Goal: Task Accomplishment & Management: Use online tool/utility

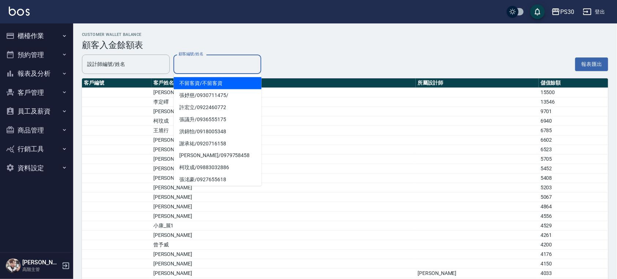
click at [228, 64] on input "顧客編號/姓名" at bounding box center [217, 64] width 81 height 13
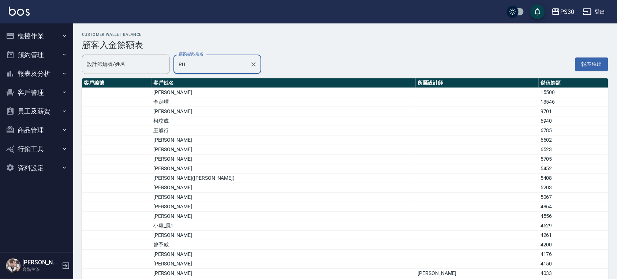
type input "R"
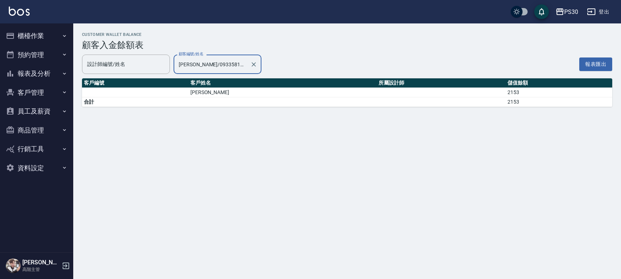
type input "[PERSON_NAME]/0933581175/"
click at [13, 29] on button "櫃檯作業" at bounding box center [36, 35] width 67 height 19
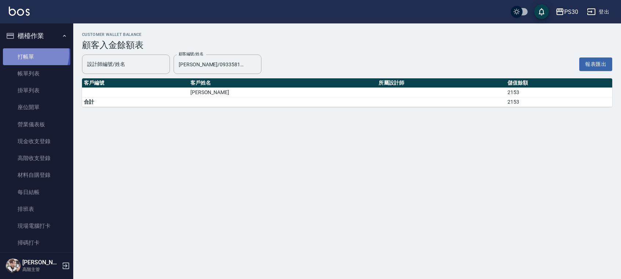
click at [29, 53] on link "打帳單" at bounding box center [36, 56] width 67 height 17
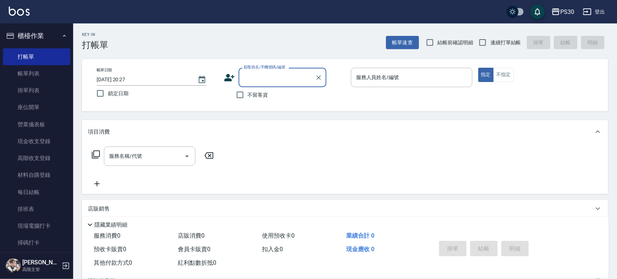
click at [253, 95] on span "不留客資" at bounding box center [258, 95] width 21 height 8
click at [248, 95] on input "不留客資" at bounding box center [240, 94] width 15 height 15
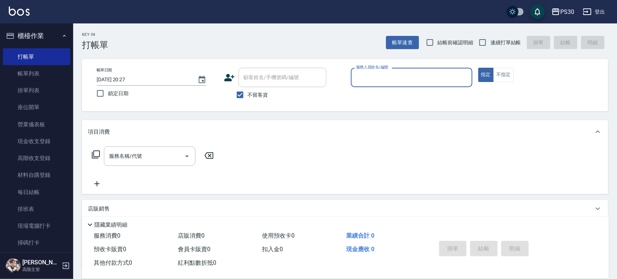
click at [252, 96] on span "不留客資" at bounding box center [258, 95] width 21 height 8
click at [248, 96] on input "不留客資" at bounding box center [240, 94] width 15 height 15
checkbox input "false"
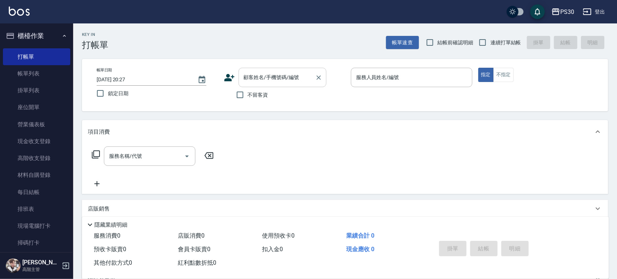
click at [257, 82] on input "顧客姓名/手機號碼/編號" at bounding box center [277, 77] width 70 height 13
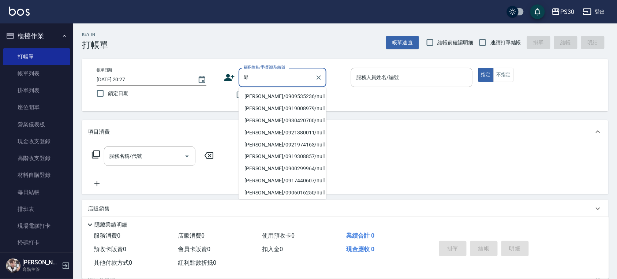
click at [264, 96] on li "[PERSON_NAME]/0909535236/null" at bounding box center [283, 96] width 88 height 12
type input "[PERSON_NAME]/0909535236/null"
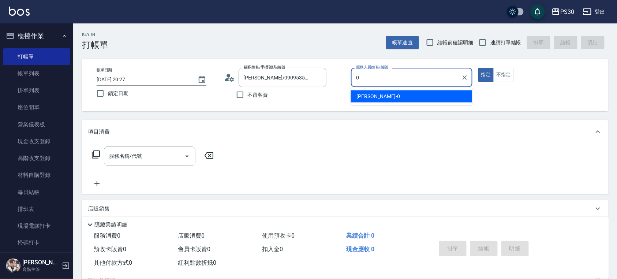
type input "[PERSON_NAME]-0"
type button "true"
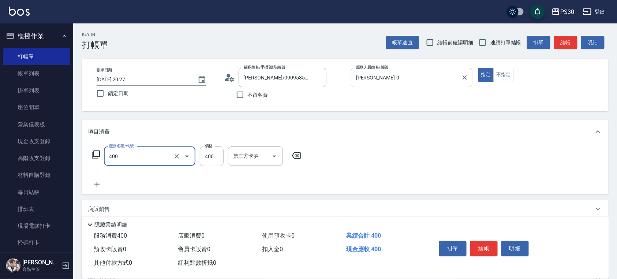
type input "洗剪400(400)"
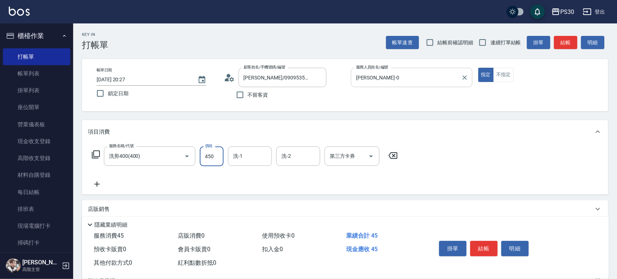
type input "450"
click at [261, 152] on input "洗-1" at bounding box center [249, 156] width 37 height 13
type input "[PERSON_NAME]-33"
click at [371, 159] on icon "Open" at bounding box center [371, 156] width 9 height 9
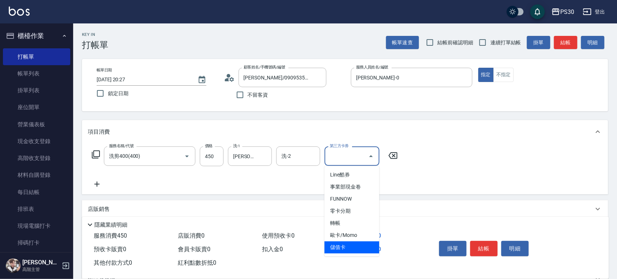
click at [338, 249] on span "儲值卡" at bounding box center [352, 247] width 55 height 12
type input "儲值卡"
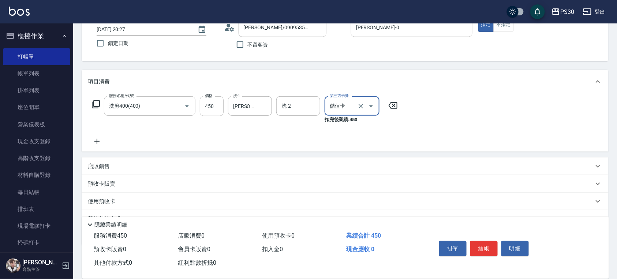
scroll to position [85, 0]
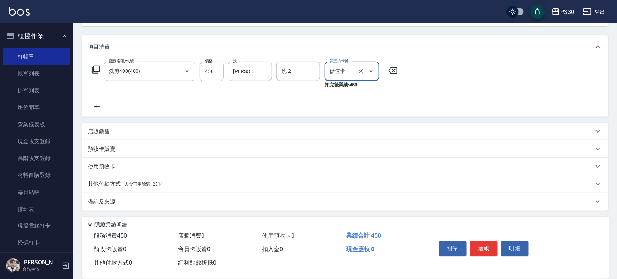
click at [166, 181] on div "其他付款方式 入金可用餘額: 2814" at bounding box center [341, 184] width 506 height 8
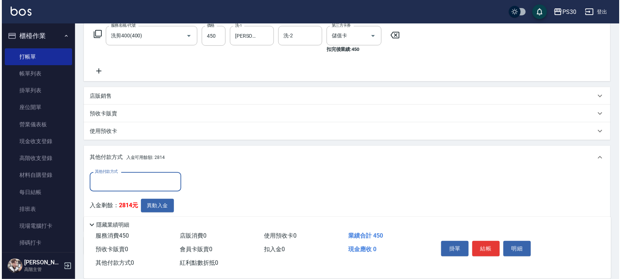
scroll to position [165, 0]
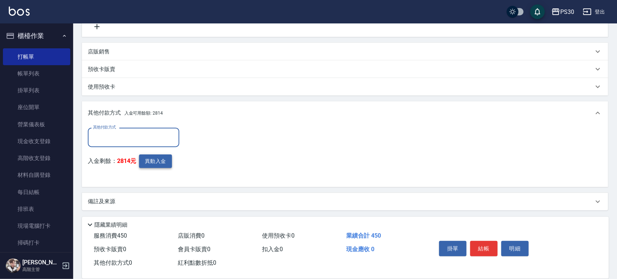
click at [160, 157] on button "異動入金" at bounding box center [155, 162] width 33 height 14
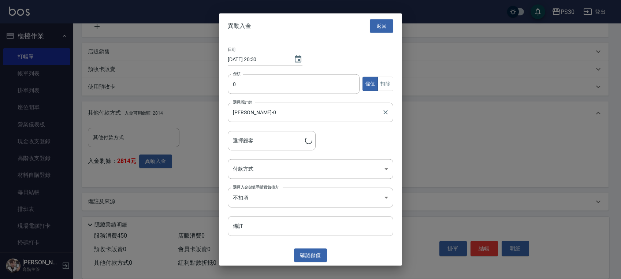
type input "[PERSON_NAME]/0909535236"
click at [251, 87] on input "0" at bounding box center [294, 84] width 132 height 20
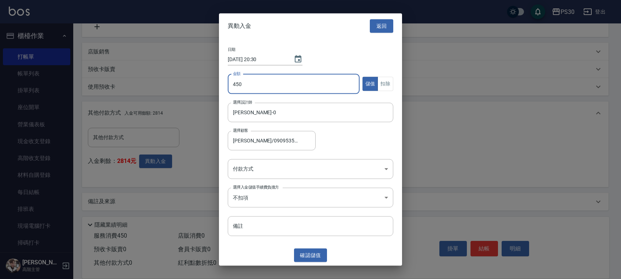
type input "450"
click at [381, 81] on button "扣除" at bounding box center [386, 84] width 16 height 14
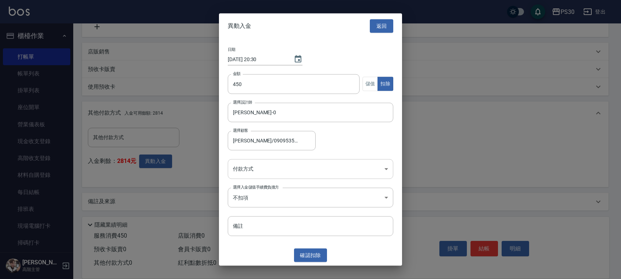
click at [324, 166] on body "PS30 登出 櫃檯作業 打帳單 帳單列表 掛單列表 座位開單 營業儀表板 現金收支登錄 高階收支登錄 材料自購登錄 每日結帳 排班表 現場電腦打卡 掃碼打卡…" at bounding box center [310, 57] width 621 height 444
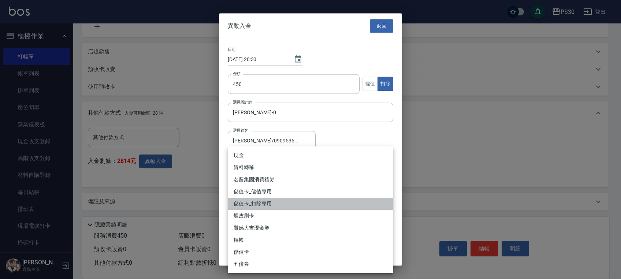
click at [301, 199] on li "儲值卡_扣除專用" at bounding box center [311, 204] width 166 height 12
type input "儲值卡_扣除專用"
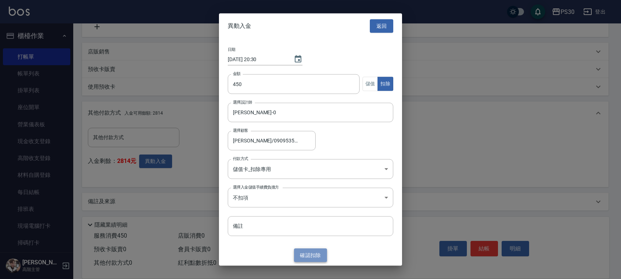
click at [311, 254] on button "確認 扣除" at bounding box center [310, 256] width 33 height 14
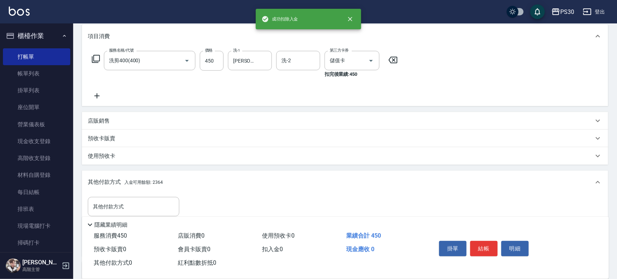
scroll to position [0, 0]
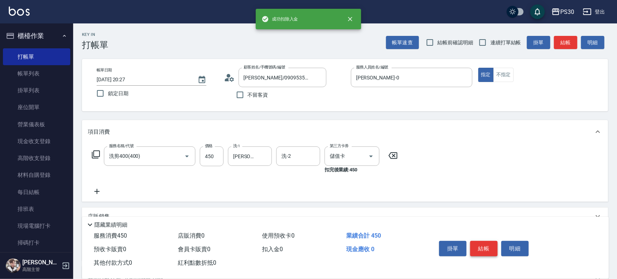
click at [488, 247] on button "結帳" at bounding box center [484, 248] width 27 height 15
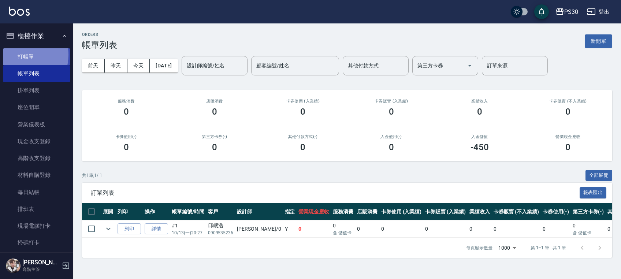
click at [19, 55] on link "打帳單" at bounding box center [36, 56] width 67 height 17
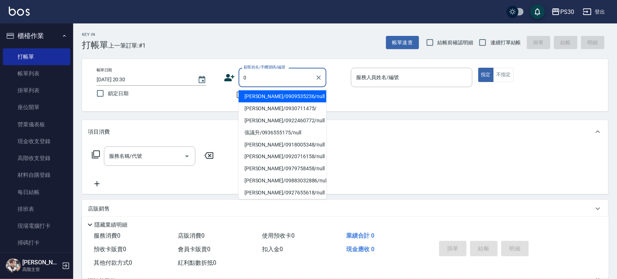
type input "[PERSON_NAME]/0909535236/null"
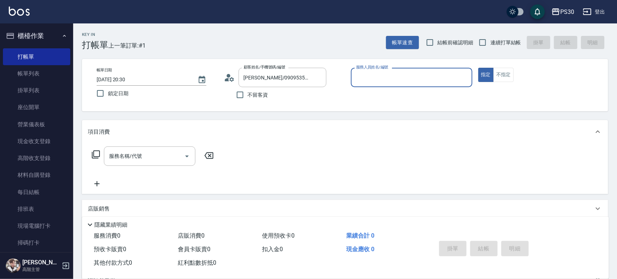
click at [479, 68] on button "指定" at bounding box center [487, 75] width 16 height 14
type button "true"
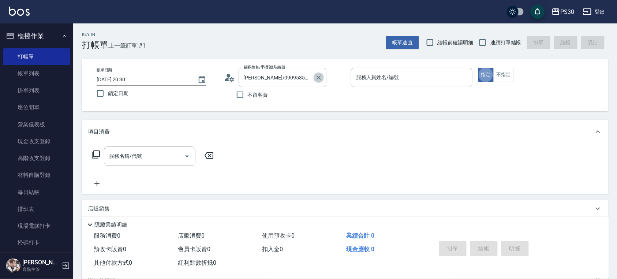
click at [319, 78] on icon "Clear" at bounding box center [319, 77] width 4 height 4
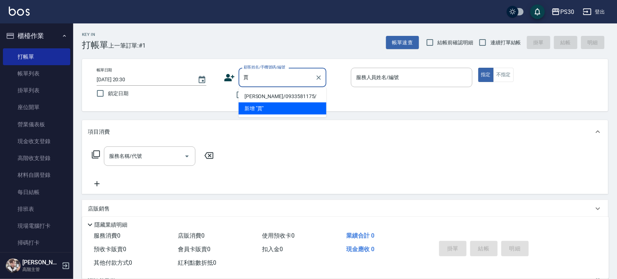
click at [296, 94] on li "[PERSON_NAME]/0933581175/" at bounding box center [283, 96] width 88 height 12
type input "[PERSON_NAME]/0933581175/"
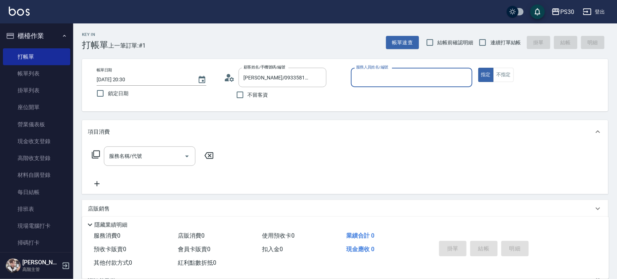
click at [398, 76] on input "服務人員姓名/編號" at bounding box center [412, 77] width 115 height 13
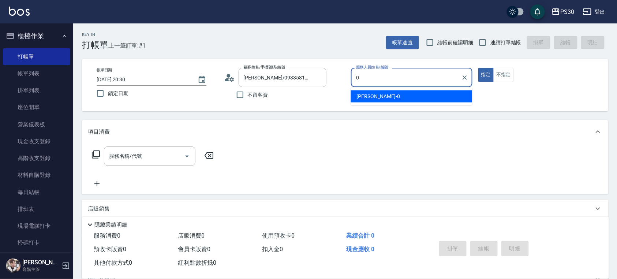
type input "[PERSON_NAME]-0"
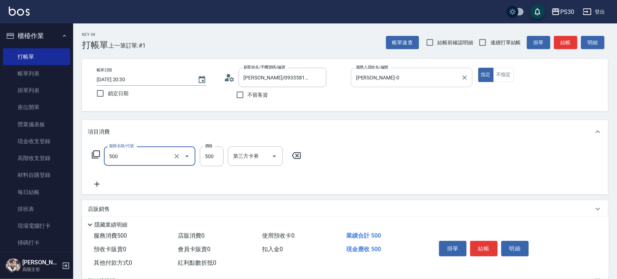
type input "洗剪500(500)"
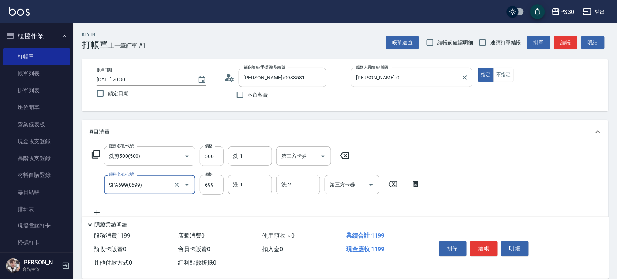
type input "SPA699(0699)"
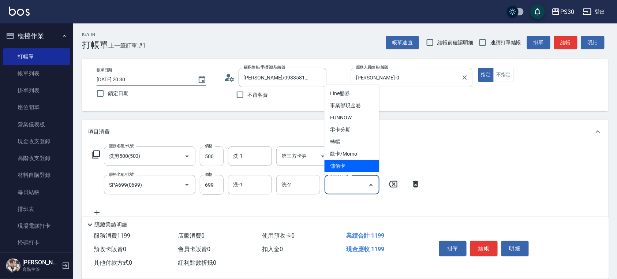
type input "儲值卡"
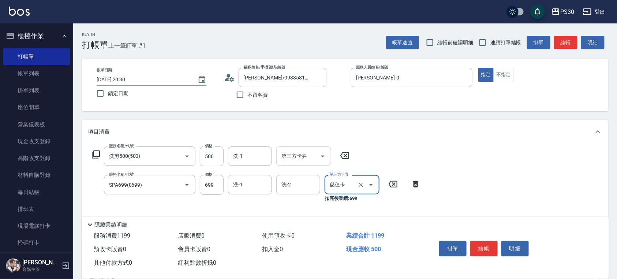
click at [315, 157] on input "第三方卡券" at bounding box center [298, 156] width 37 height 13
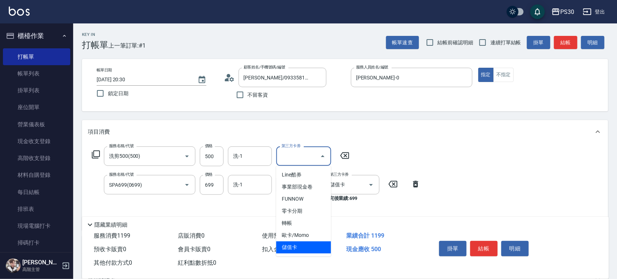
click at [319, 245] on span "儲值卡" at bounding box center [304, 247] width 55 height 12
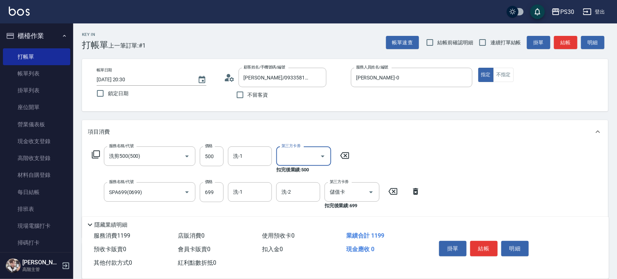
type input "儲值卡"
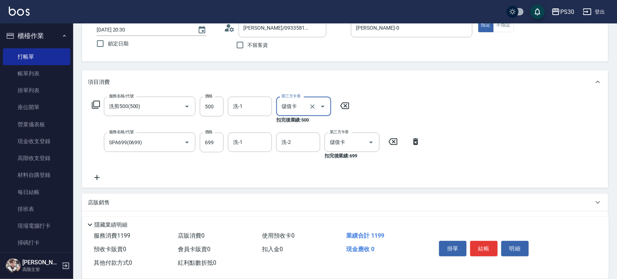
scroll to position [97, 0]
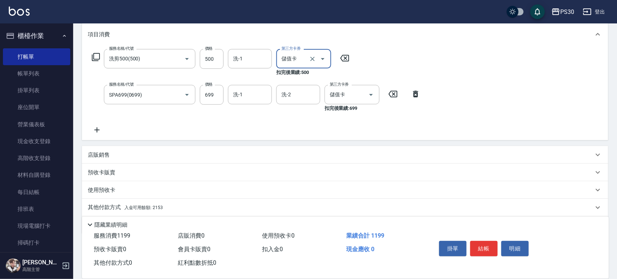
click at [171, 205] on div "其他付款方式 入金可用餘額: 2153" at bounding box center [341, 208] width 506 height 8
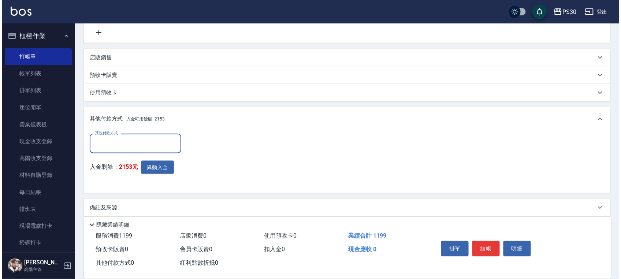
scroll to position [195, 0]
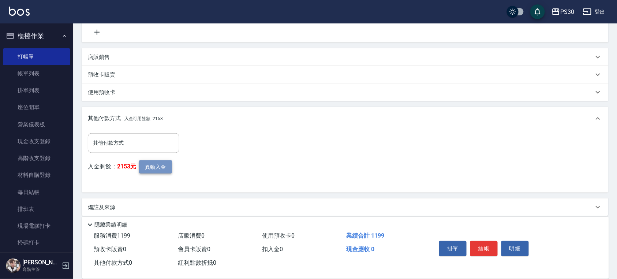
click at [165, 171] on button "異動入金" at bounding box center [155, 167] width 33 height 14
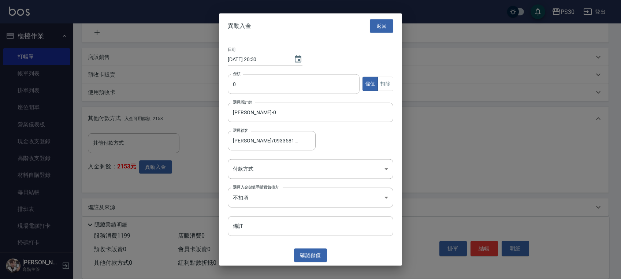
click at [268, 84] on input "0" at bounding box center [294, 84] width 132 height 20
type input "1199"
click at [386, 82] on button "扣除" at bounding box center [386, 84] width 16 height 14
click at [317, 166] on body "PS30 登出 櫃檯作業 打帳單 帳單列表 掛單列表 座位開單 營業儀表板 現金收支登錄 高階收支登錄 材料自購登錄 每日結帳 排班表 現場電腦打卡 掃碼打卡…" at bounding box center [310, 45] width 621 height 480
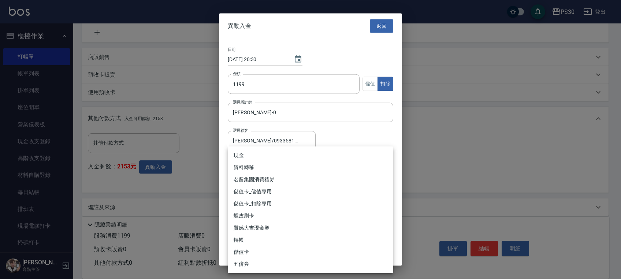
click at [302, 199] on li "儲值卡_扣除專用" at bounding box center [311, 204] width 166 height 12
type input "儲值卡_扣除專用"
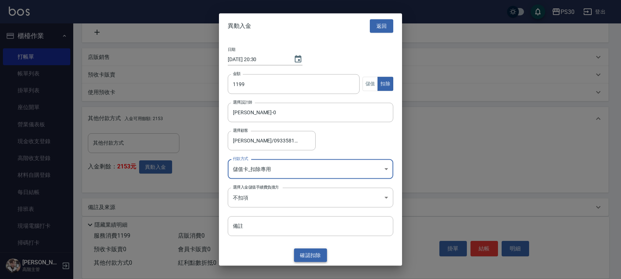
click at [321, 261] on button "確認 扣除" at bounding box center [310, 256] width 33 height 14
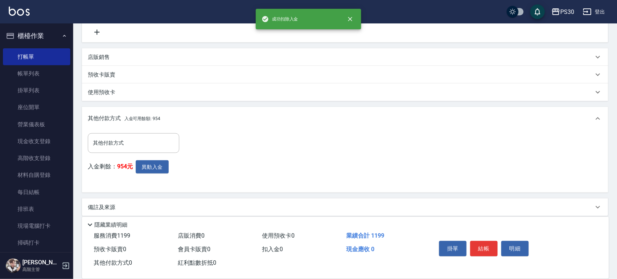
scroll to position [0, 0]
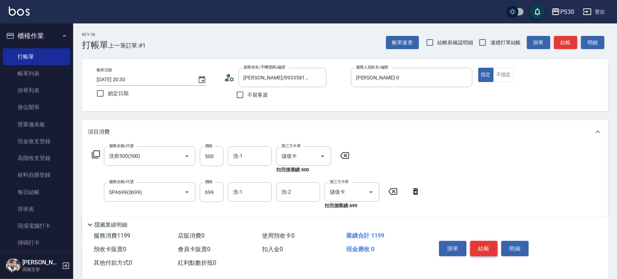
click at [486, 242] on button "結帳" at bounding box center [484, 248] width 27 height 15
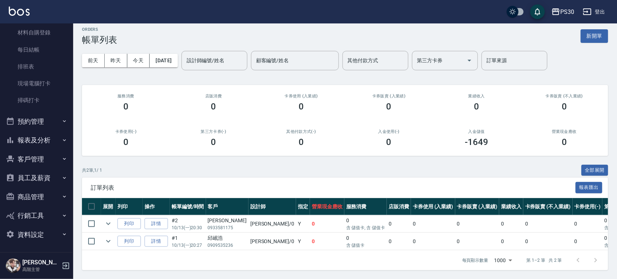
scroll to position [13, 0]
click at [55, 172] on button "員工及薪資" at bounding box center [36, 177] width 67 height 19
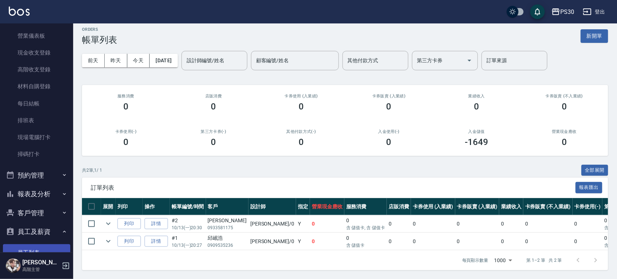
scroll to position [0, 0]
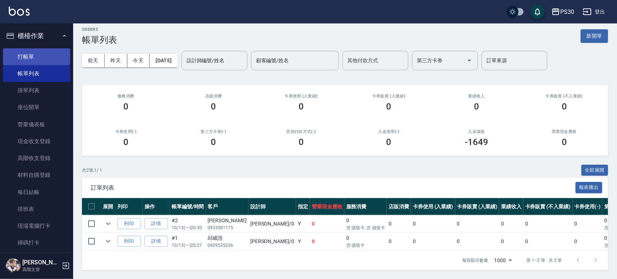
click at [37, 56] on link "打帳單" at bounding box center [36, 56] width 67 height 17
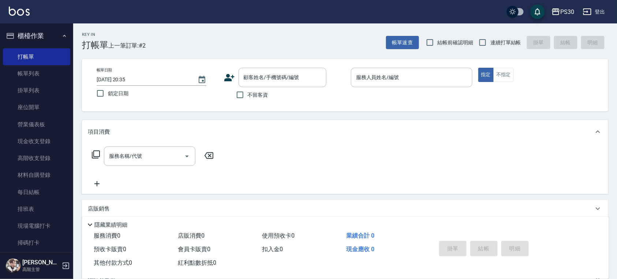
click at [261, 94] on span "不留客資" at bounding box center [258, 95] width 21 height 8
click at [248, 94] on input "不留客資" at bounding box center [240, 94] width 15 height 15
checkbox input "true"
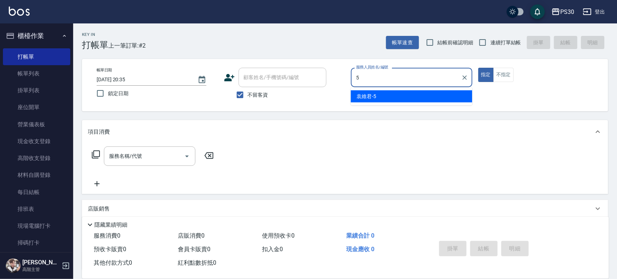
type input "[PERSON_NAME]5"
type button "true"
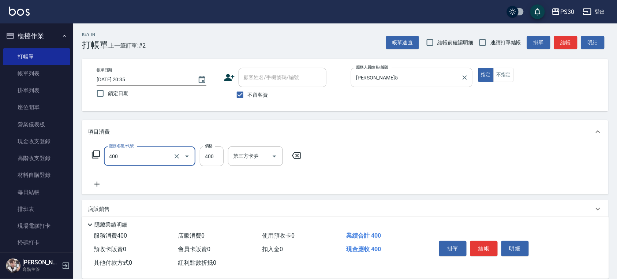
type input "洗剪400(400)"
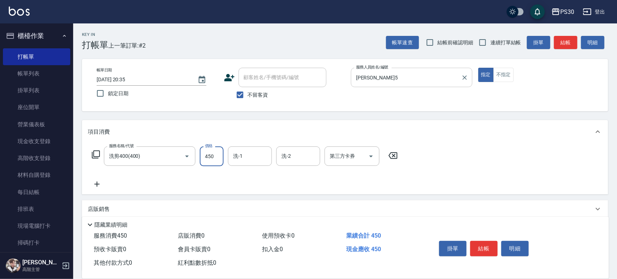
type input "450"
type input "RENA-39"
click at [265, 155] on icon "Clear" at bounding box center [264, 156] width 4 height 4
type input "[PERSON_NAME]-88"
click at [482, 40] on input "連續打單結帳" at bounding box center [482, 42] width 15 height 15
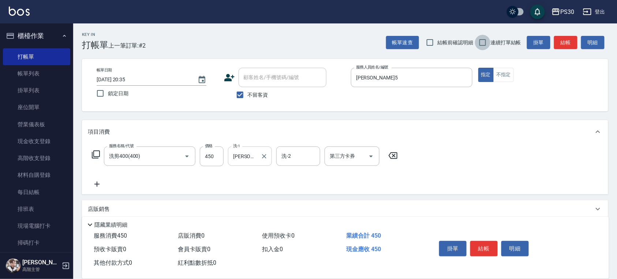
checkbox input "true"
click at [485, 244] on button "結帳" at bounding box center [484, 248] width 27 height 15
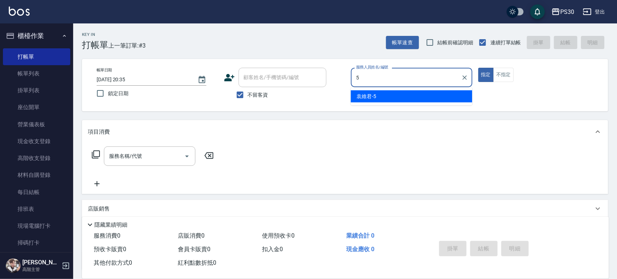
type input "[PERSON_NAME]5"
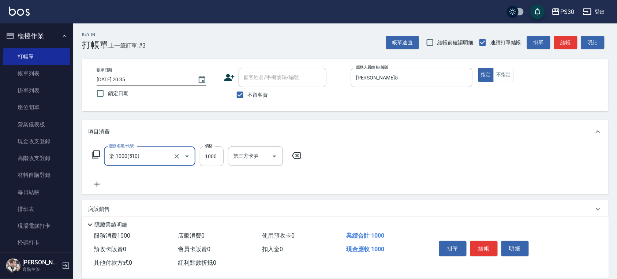
type input "染-1000(510)"
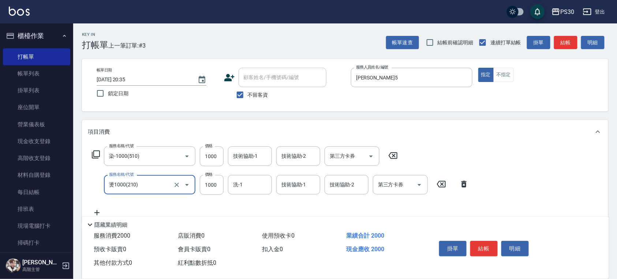
type input "燙1000(210)"
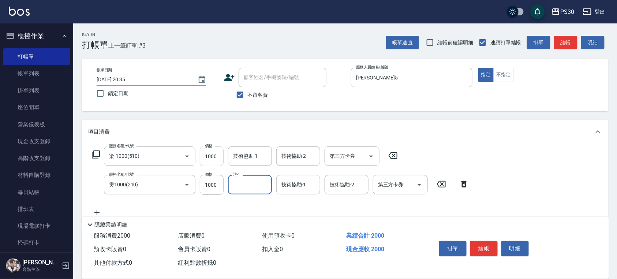
click at [203, 153] on input "1000" at bounding box center [212, 156] width 24 height 20
click at [213, 155] on input "1000" at bounding box center [212, 156] width 24 height 20
type input "999"
type input "2"
type input "3"
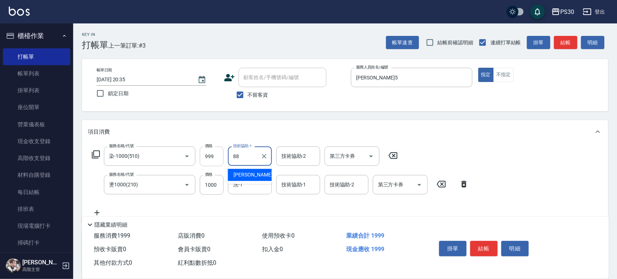
type input "[PERSON_NAME]-88"
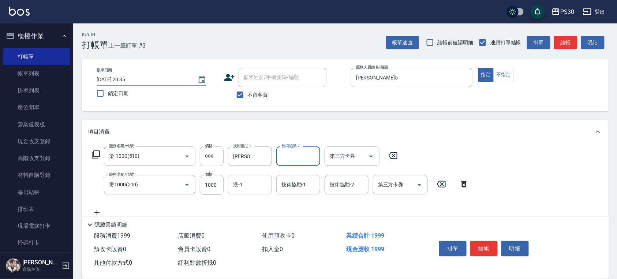
click at [250, 188] on input "洗-1" at bounding box center [249, 184] width 37 height 13
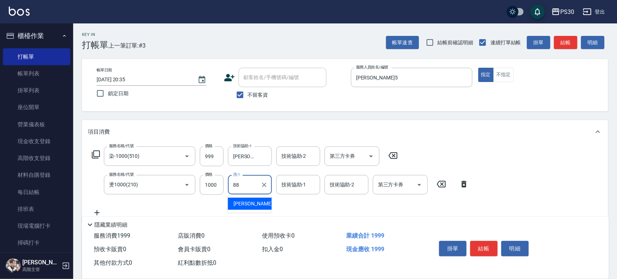
type input "[PERSON_NAME]-88"
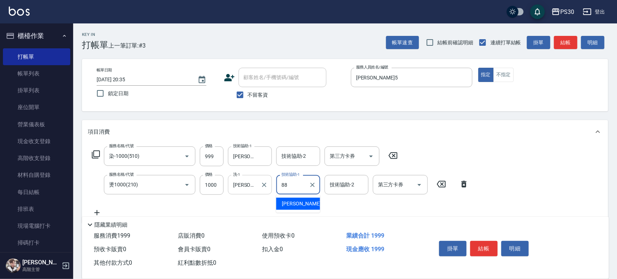
type input "[PERSON_NAME]-88"
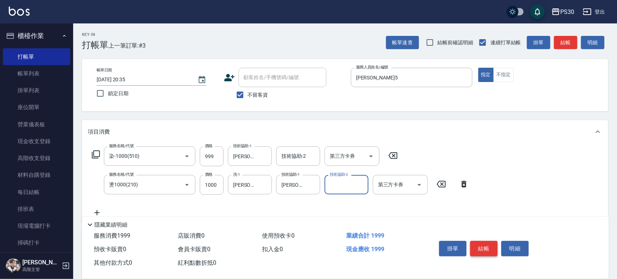
click at [482, 243] on button "結帳" at bounding box center [484, 248] width 27 height 15
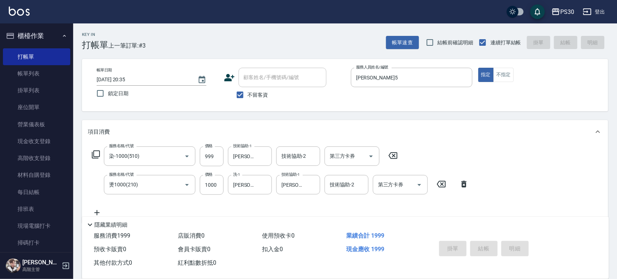
type input "[DATE] 20:36"
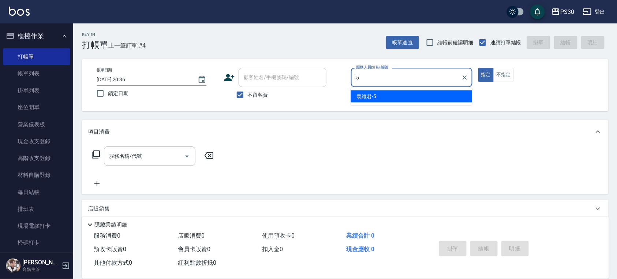
type input "[PERSON_NAME]5"
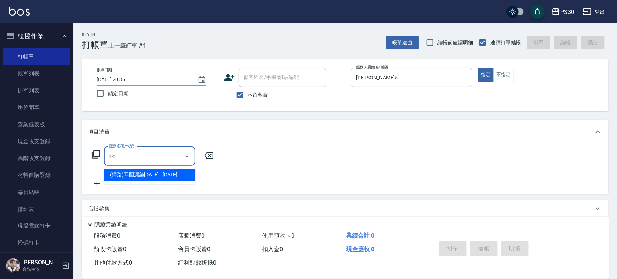
type input "1"
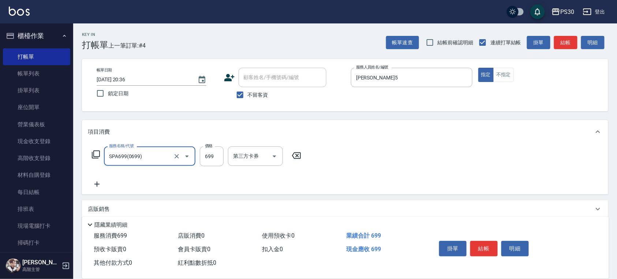
type input "SPA699(0699)"
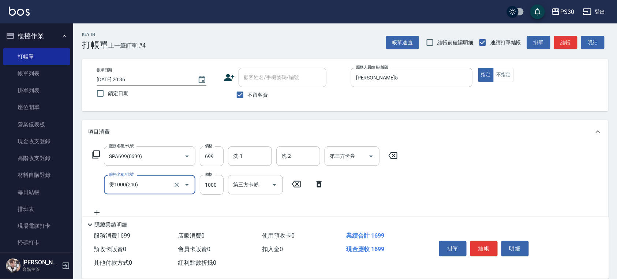
type input "燙1000(210)"
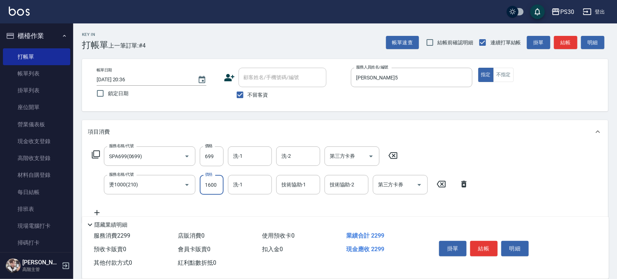
type input "1600"
type input "[PERSON_NAME]-88"
click at [248, 163] on div "洗-1" at bounding box center [250, 155] width 44 height 19
type input "[PERSON_NAME]-88"
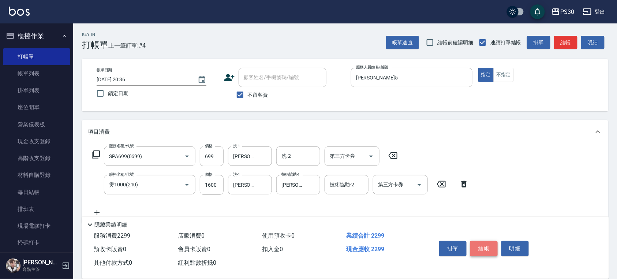
click at [479, 245] on button "結帳" at bounding box center [484, 248] width 27 height 15
type input "[DATE] 20:37"
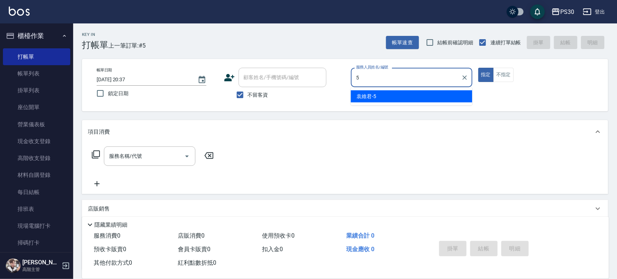
type input "[PERSON_NAME]5"
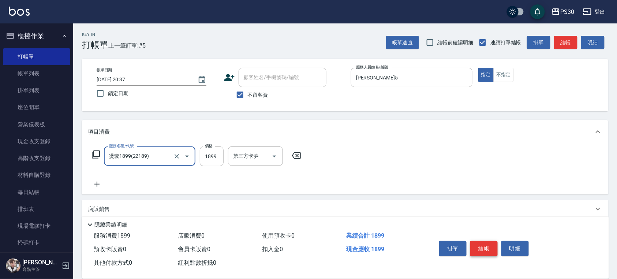
type input "燙套1899(22189)"
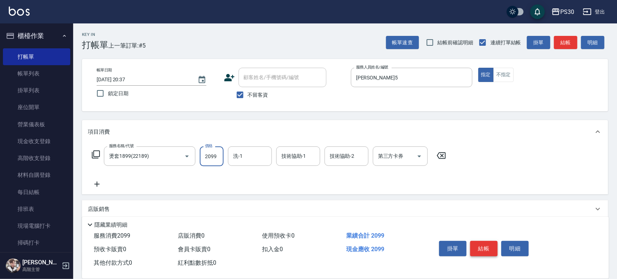
type input "2099"
type input "七七-77"
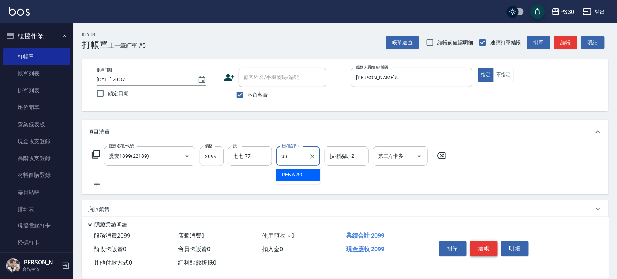
type input "RENA-39"
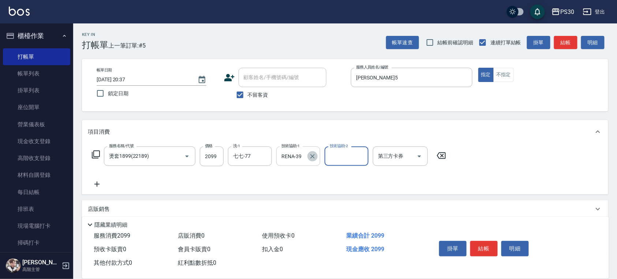
click at [314, 156] on icon "Clear" at bounding box center [312, 156] width 7 height 7
type input "[PERSON_NAME]-88"
click at [482, 245] on button "結帳" at bounding box center [484, 248] width 27 height 15
type input "[DATE] 20:38"
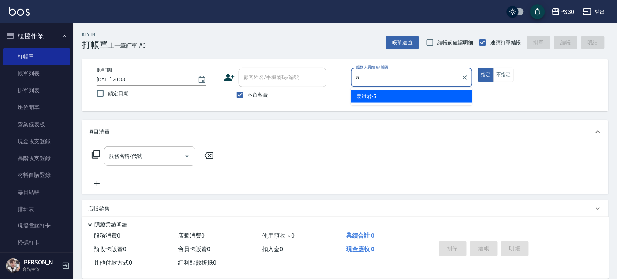
type input "[PERSON_NAME]5"
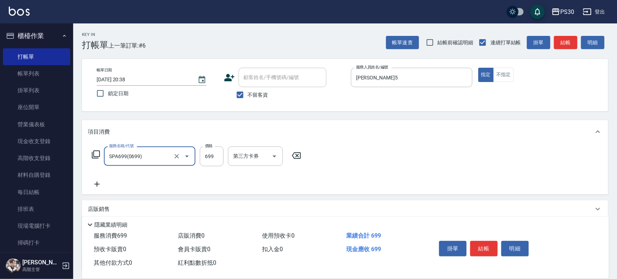
type input "SPA699(0699)"
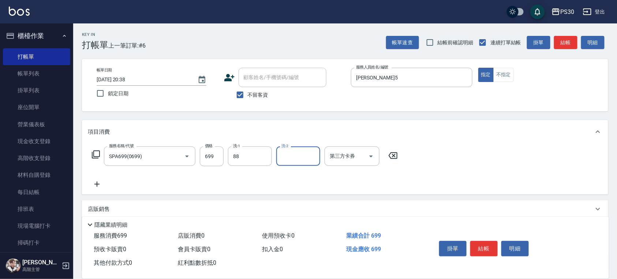
type input "[PERSON_NAME]-88"
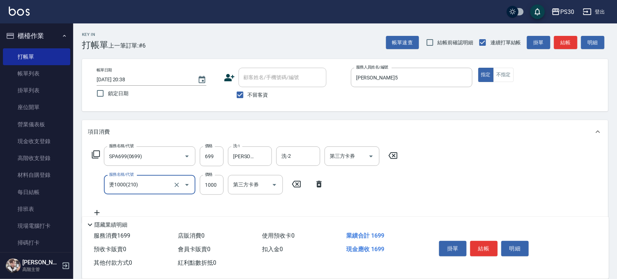
type input "燙1000(210)"
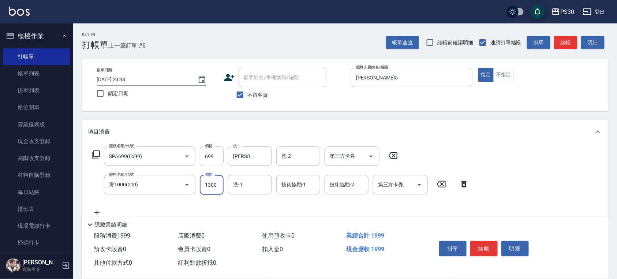
type input "1300"
type input "[PERSON_NAME]-33"
click at [486, 248] on button "結帳" at bounding box center [484, 248] width 27 height 15
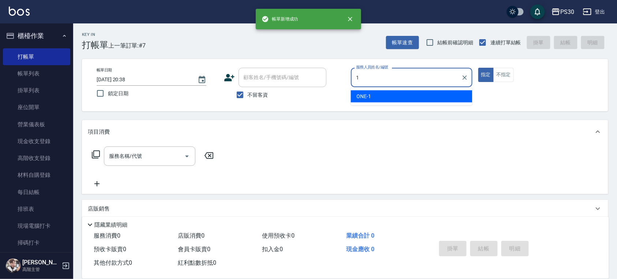
type input "ONE-1"
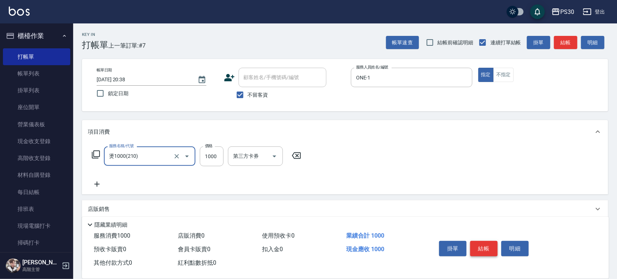
type input "燙1000(210)"
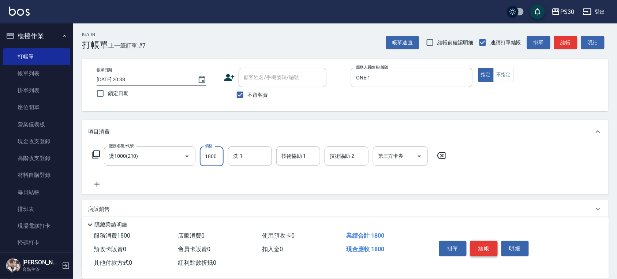
type input "1800"
click at [480, 241] on button "結帳" at bounding box center [484, 248] width 27 height 15
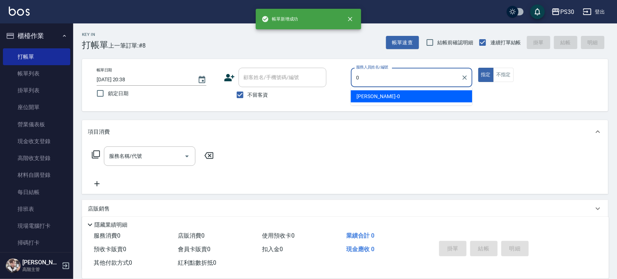
type input "[PERSON_NAME]-0"
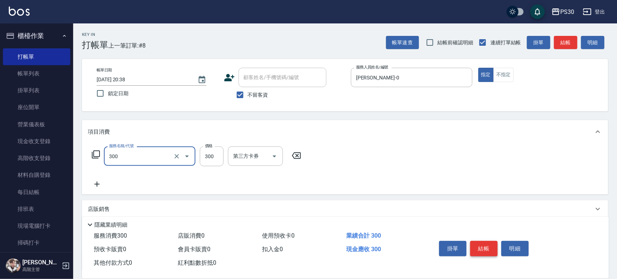
type input "洗剪300(300)"
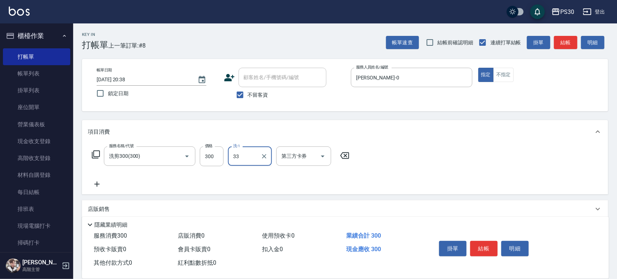
type input "[PERSON_NAME]-33"
click at [507, 74] on button "不指定" at bounding box center [504, 75] width 21 height 14
click at [484, 245] on button "結帳" at bounding box center [484, 248] width 27 height 15
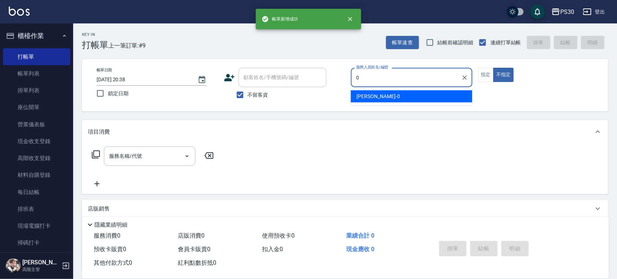
type input "[PERSON_NAME]-0"
type button "false"
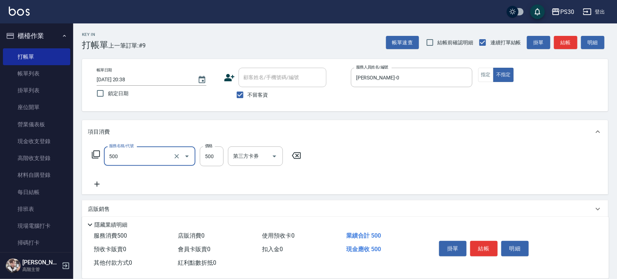
type input "洗剪500(500)"
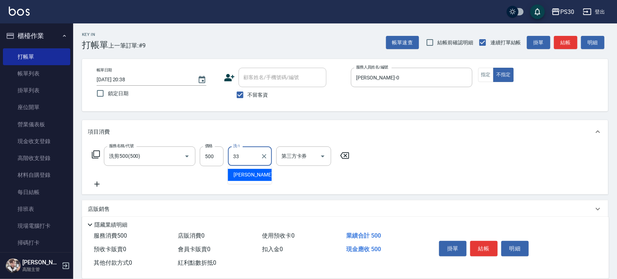
type input "[PERSON_NAME]-33"
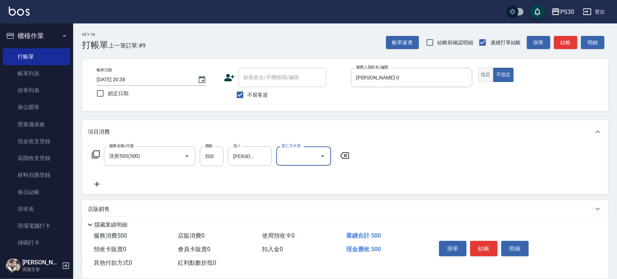
click at [490, 73] on button "指定" at bounding box center [487, 75] width 16 height 14
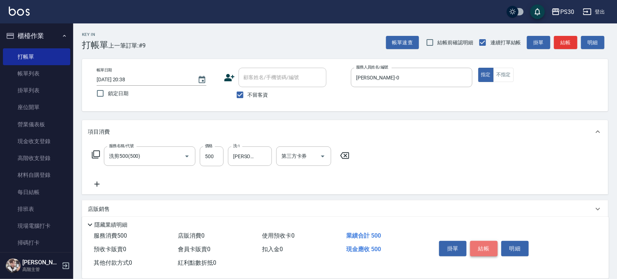
click at [476, 245] on button "結帳" at bounding box center [484, 248] width 27 height 15
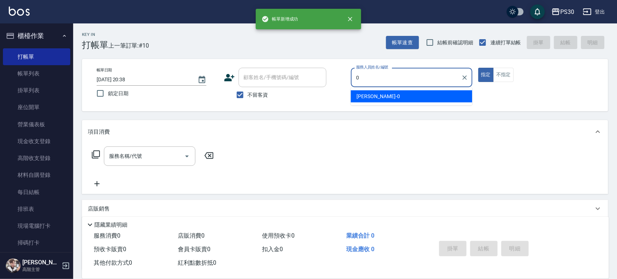
type input "[PERSON_NAME]-0"
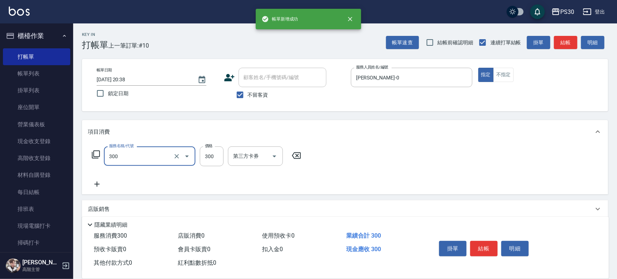
type input "洗剪300(300)"
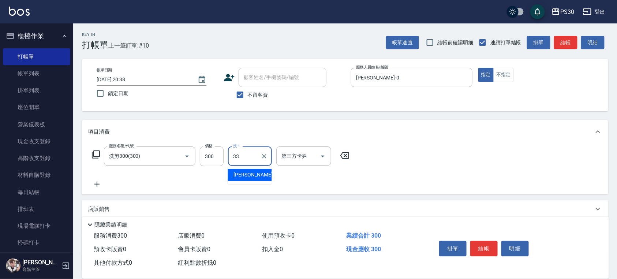
type input "[PERSON_NAME]-33"
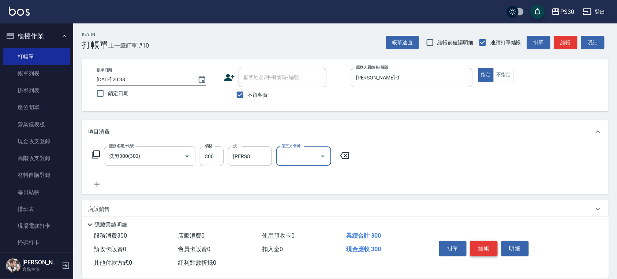
click at [482, 248] on button "結帳" at bounding box center [484, 248] width 27 height 15
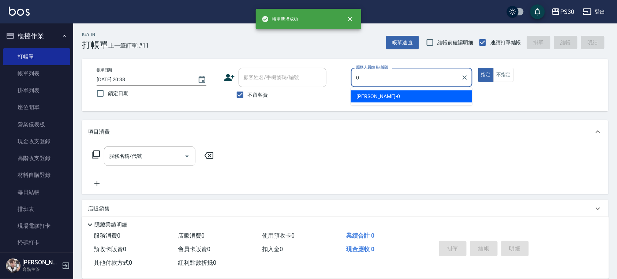
type input "[PERSON_NAME]-0"
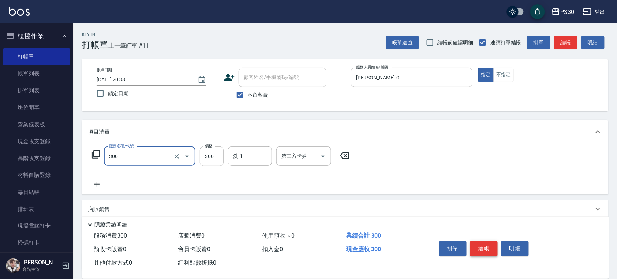
type input "洗剪300(300)"
click at [514, 72] on button "不指定" at bounding box center [504, 75] width 21 height 14
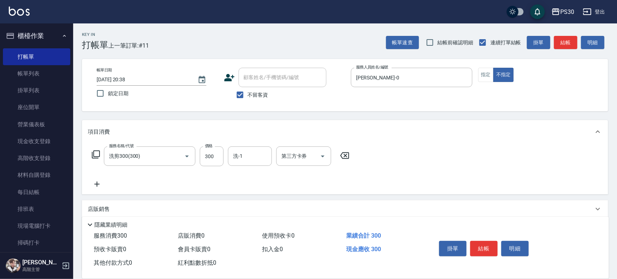
click at [479, 241] on button "結帳" at bounding box center [484, 248] width 27 height 15
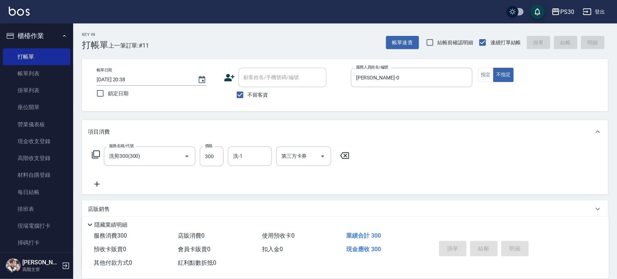
type input "[DATE] 20:39"
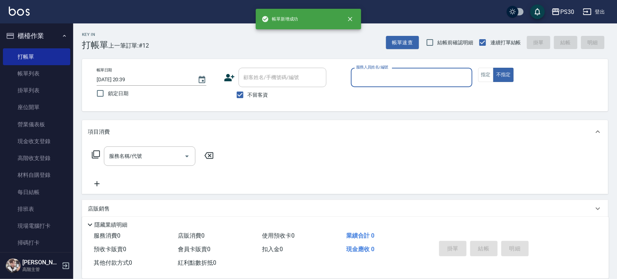
drag, startPoint x: 29, startPoint y: 70, endPoint x: 212, endPoint y: 160, distance: 203.8
click at [29, 70] on link "帳單列表" at bounding box center [36, 73] width 67 height 17
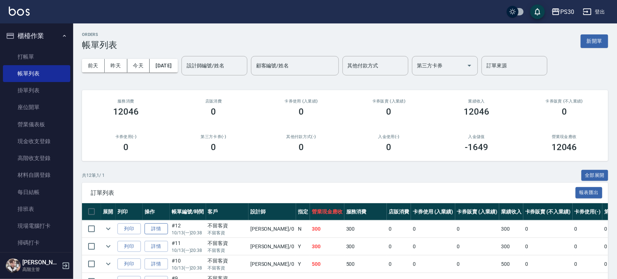
click at [163, 227] on link "詳情" at bounding box center [156, 228] width 23 height 11
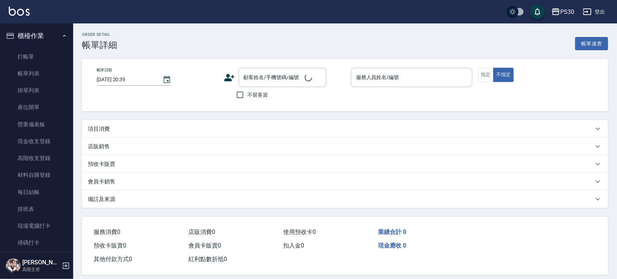
type input "[DATE] 20:38"
checkbox input "true"
type input "[PERSON_NAME]-0"
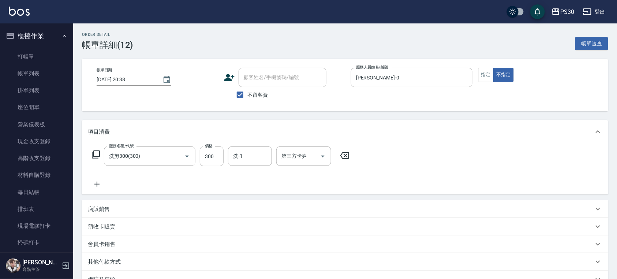
type input "洗剪300(300)"
click at [239, 156] on div "洗-1 洗-1" at bounding box center [250, 155] width 44 height 19
type input "[PERSON_NAME]-33"
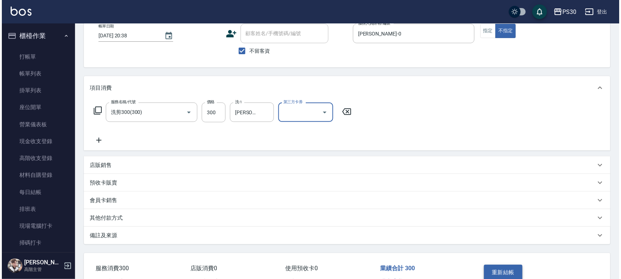
scroll to position [86, 0]
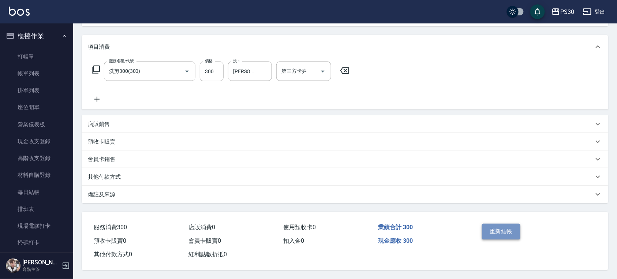
click at [498, 230] on button "重新結帳" at bounding box center [501, 231] width 39 height 15
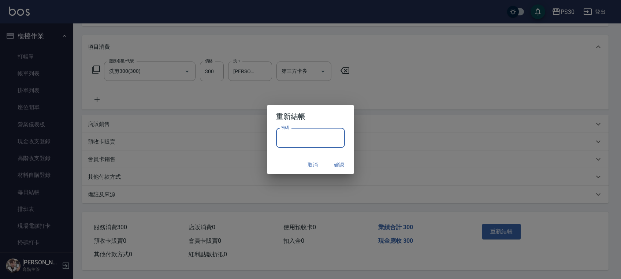
click at [296, 135] on input "密碼" at bounding box center [310, 138] width 69 height 20
type input "*******"
click at [338, 163] on button "確認" at bounding box center [338, 165] width 23 height 14
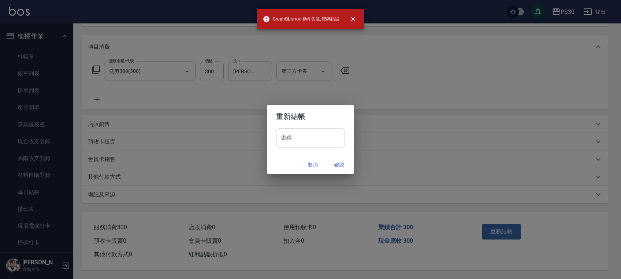
click at [301, 132] on input "密碼" at bounding box center [310, 138] width 69 height 20
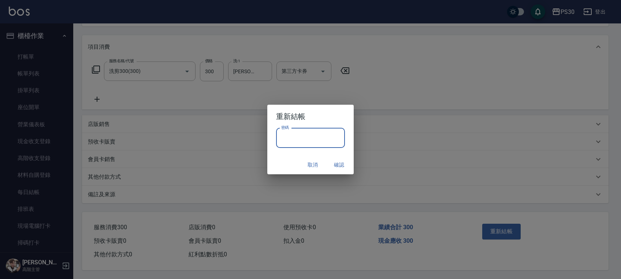
paste input "*******"
type input "*******"
click at [336, 162] on button "確認" at bounding box center [338, 165] width 23 height 14
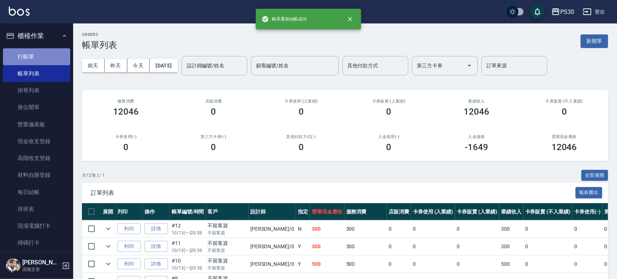
click at [37, 51] on link "打帳單" at bounding box center [36, 56] width 67 height 17
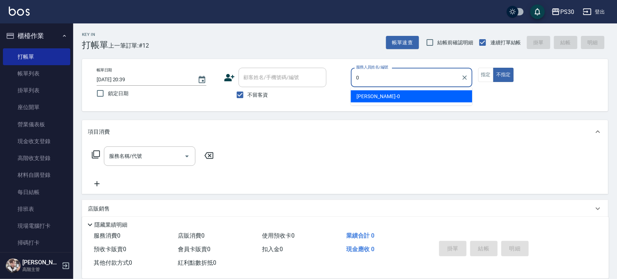
type input "[PERSON_NAME]-0"
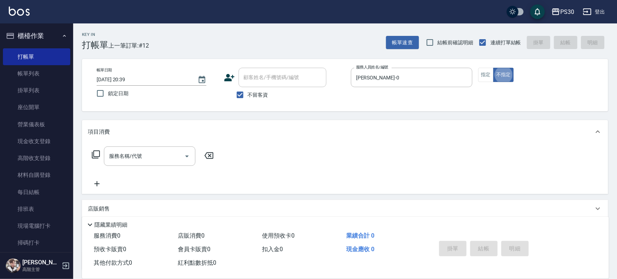
type button "false"
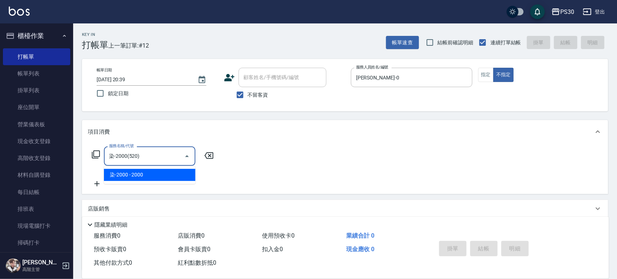
type input "染-2000(520)"
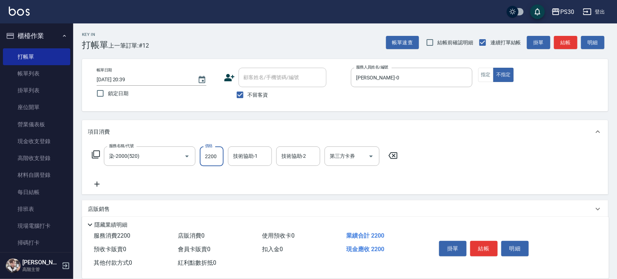
type input "2200"
type input "[PERSON_NAME]-33"
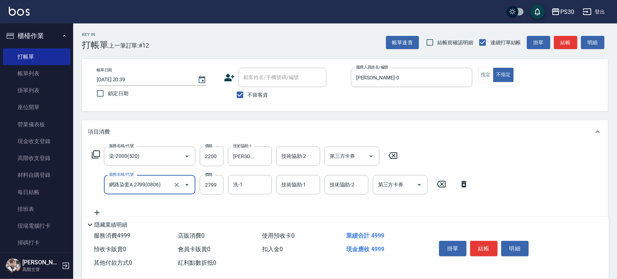
type input "網路染套A 2799(0806)"
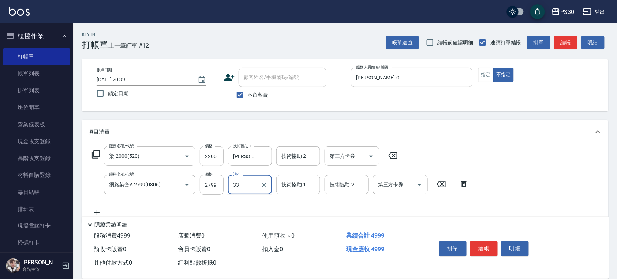
type input "[PERSON_NAME]-33"
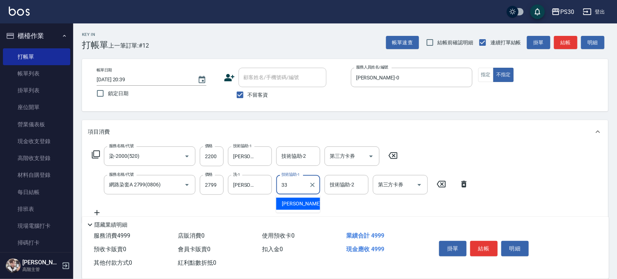
type input "[PERSON_NAME]-33"
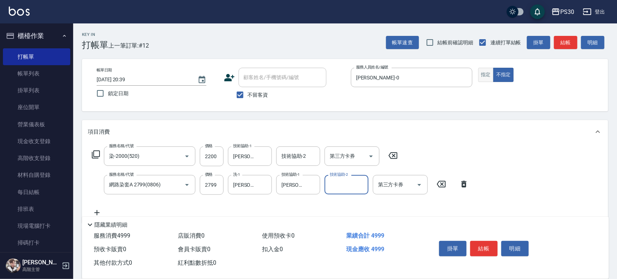
click at [487, 75] on button "指定" at bounding box center [487, 75] width 16 height 14
click at [493, 245] on button "結帳" at bounding box center [484, 248] width 27 height 15
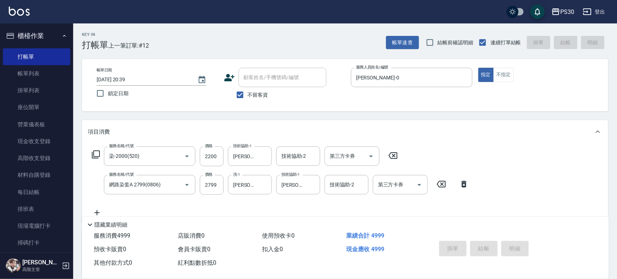
type input "[DATE] 20:40"
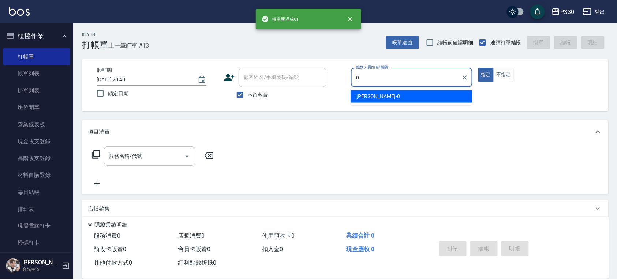
type input "[PERSON_NAME]-0"
type button "true"
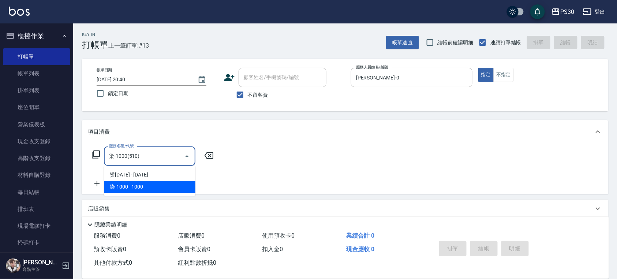
type input "染-1000(510)"
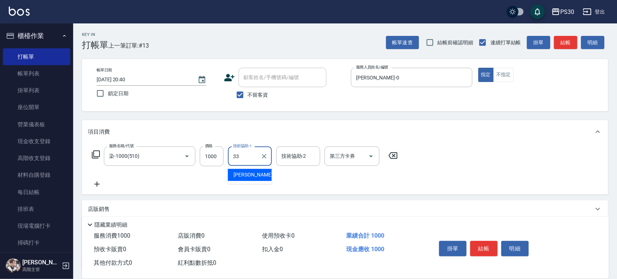
type input "[PERSON_NAME]-33"
click at [95, 183] on icon at bounding box center [97, 184] width 18 height 9
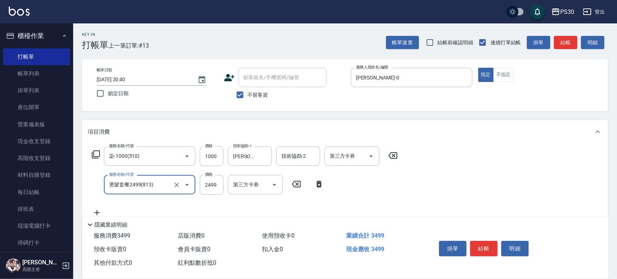
type input "燙髮套餐2499(813)"
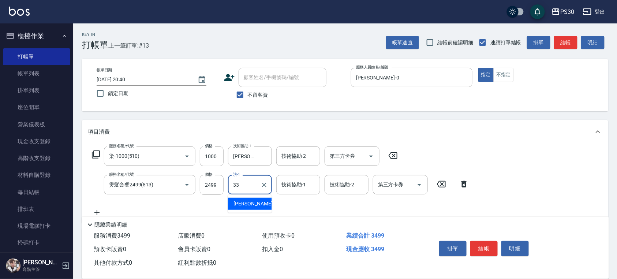
type input "[PERSON_NAME]-33"
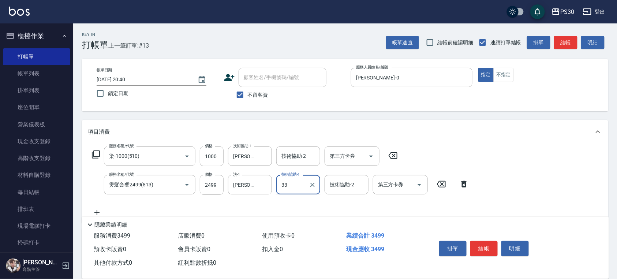
type input "[PERSON_NAME]-33"
click at [483, 244] on button "結帳" at bounding box center [484, 248] width 27 height 15
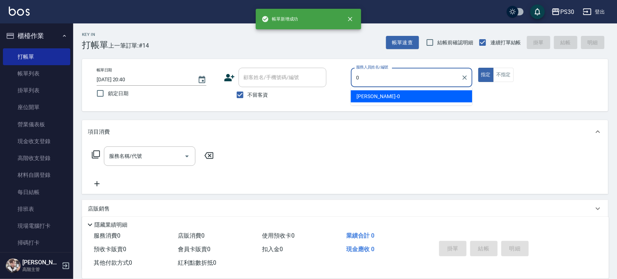
type input "[PERSON_NAME]-0"
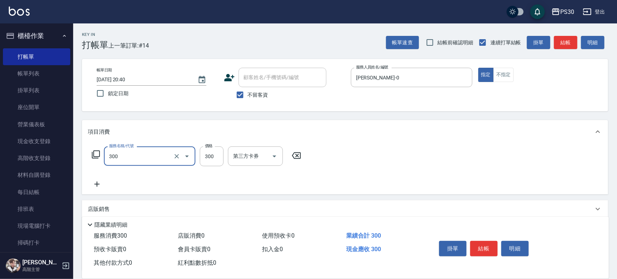
type input "洗剪300(300)"
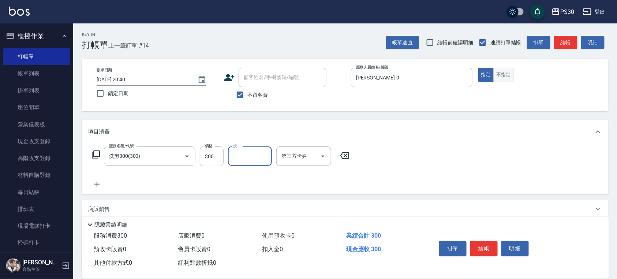
click at [505, 74] on button "不指定" at bounding box center [504, 75] width 21 height 14
click at [478, 252] on button "結帳" at bounding box center [484, 248] width 27 height 15
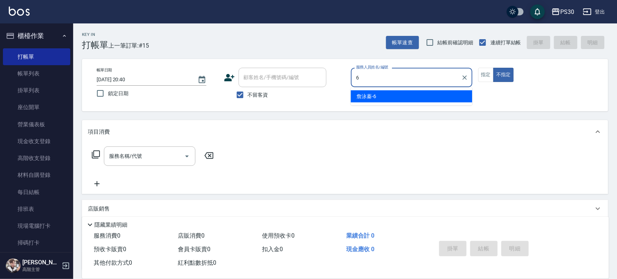
type input "[PERSON_NAME]-6"
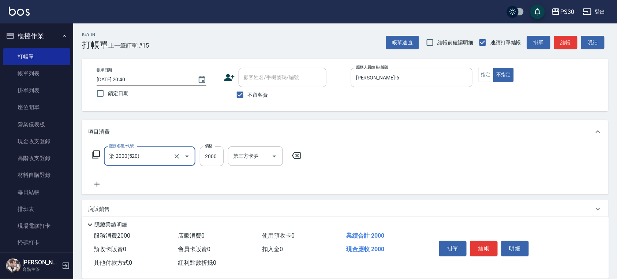
type input "染-2000(520)"
type input "2200"
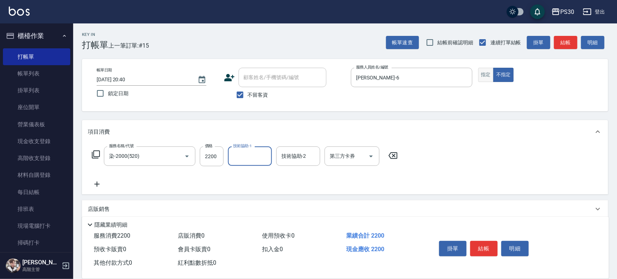
click at [488, 75] on button "指定" at bounding box center [487, 75] width 16 height 14
click at [488, 245] on button "結帳" at bounding box center [484, 248] width 27 height 15
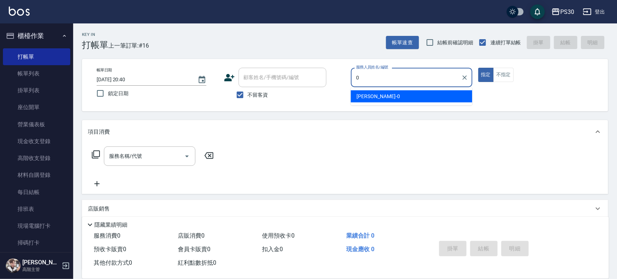
type input "[PERSON_NAME]-0"
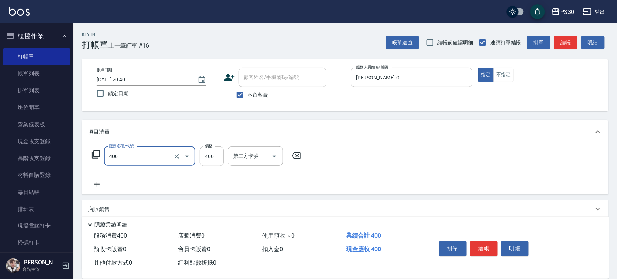
type input "洗剪400(400)"
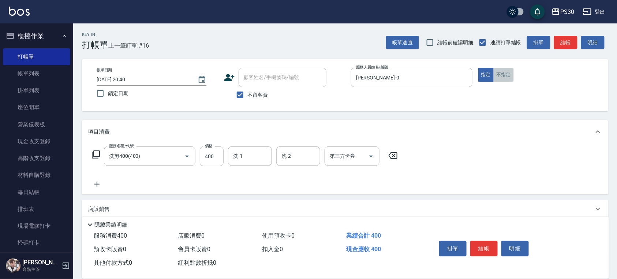
click at [506, 74] on button "不指定" at bounding box center [504, 75] width 21 height 14
click at [489, 74] on button "指定" at bounding box center [487, 75] width 16 height 14
click at [483, 241] on button "結帳" at bounding box center [484, 248] width 27 height 15
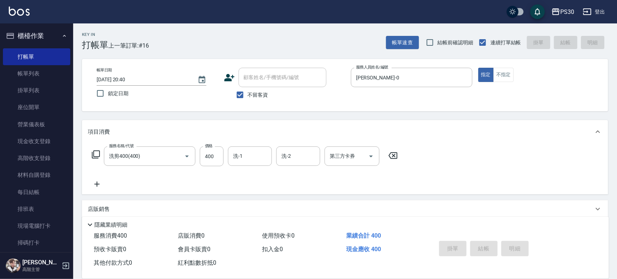
type input "[DATE] 20:41"
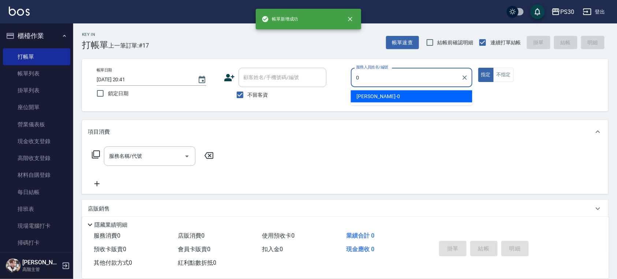
type input "[PERSON_NAME]-0"
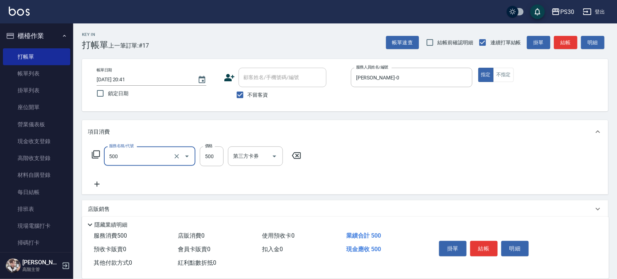
type input "洗剪500(500)"
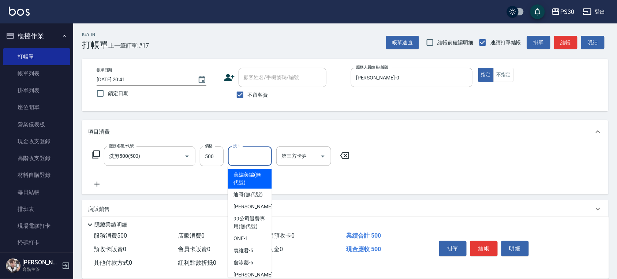
click at [259, 159] on input "洗-1" at bounding box center [249, 156] width 37 height 13
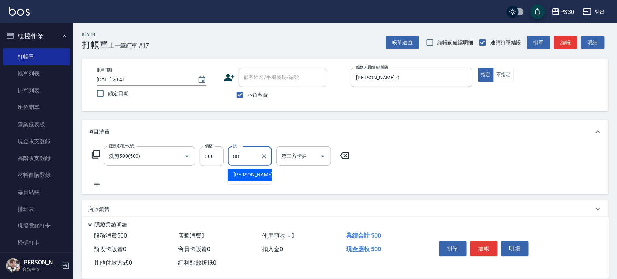
type input "[PERSON_NAME]-88"
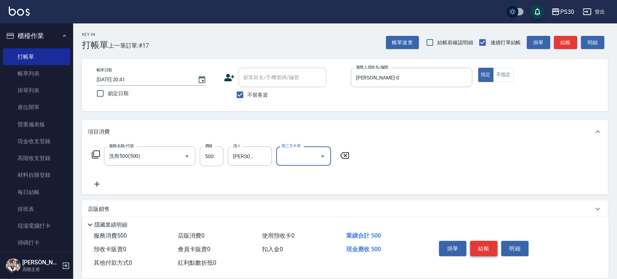
click at [478, 242] on button "結帳" at bounding box center [484, 248] width 27 height 15
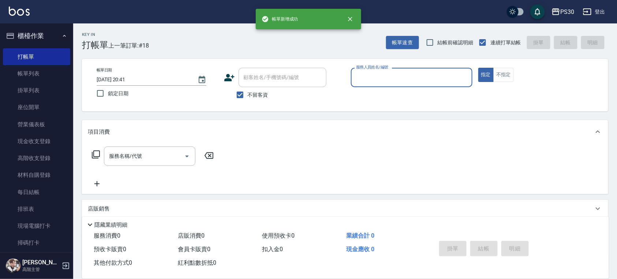
click at [408, 75] on input "服務人員姓名/編號" at bounding box center [412, 77] width 115 height 13
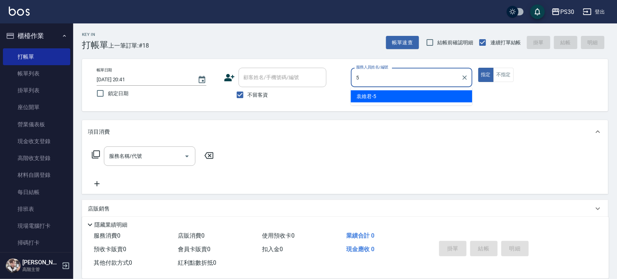
type input "[PERSON_NAME]5"
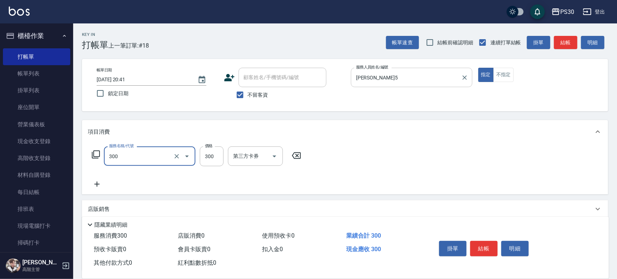
type input "洗剪300(300)"
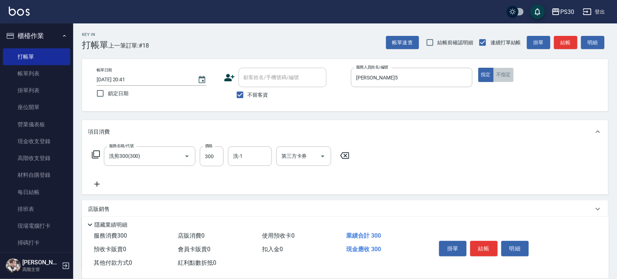
click at [505, 75] on button "不指定" at bounding box center [504, 75] width 21 height 14
click at [480, 245] on button "結帳" at bounding box center [484, 248] width 27 height 15
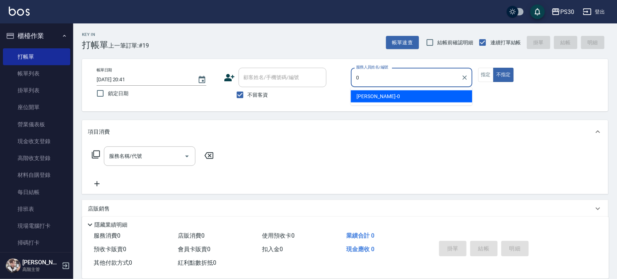
type input "[PERSON_NAME]-0"
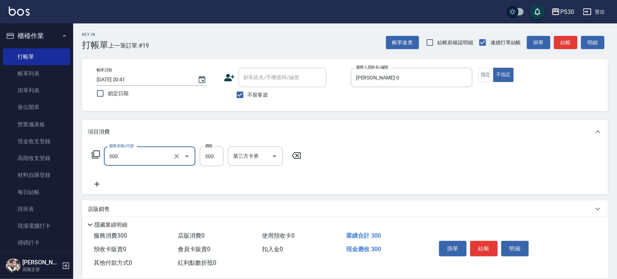
type input "洗剪300(300)"
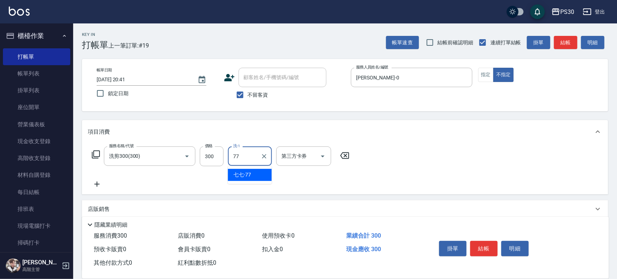
type input "七七-77"
click at [486, 251] on button "結帳" at bounding box center [484, 248] width 27 height 15
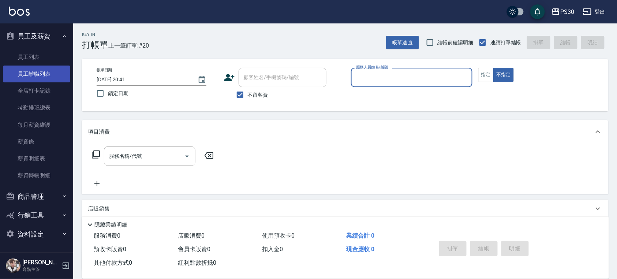
scroll to position [138, 0]
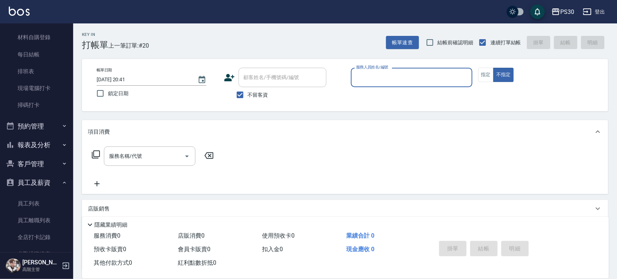
drag, startPoint x: 29, startPoint y: 137, endPoint x: 47, endPoint y: 122, distance: 24.2
click at [29, 137] on button "報表及分析" at bounding box center [36, 145] width 67 height 19
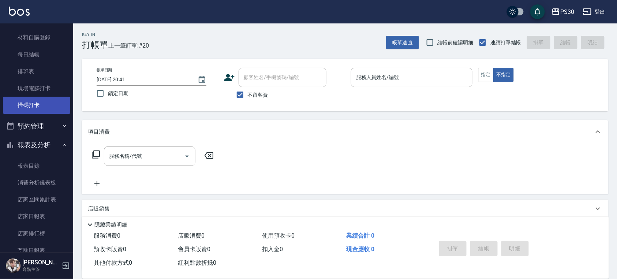
scroll to position [186, 0]
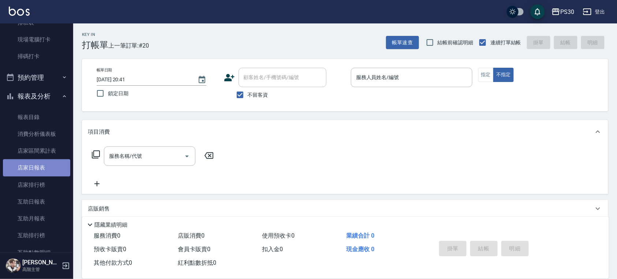
click at [41, 165] on link "店家日報表" at bounding box center [36, 167] width 67 height 17
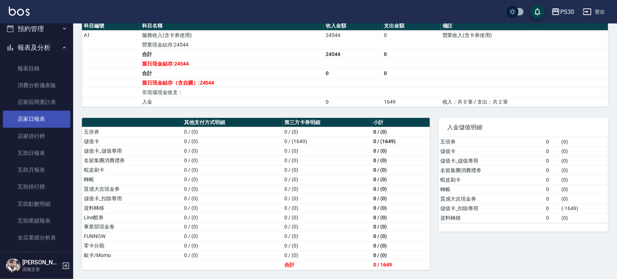
scroll to position [333, 0]
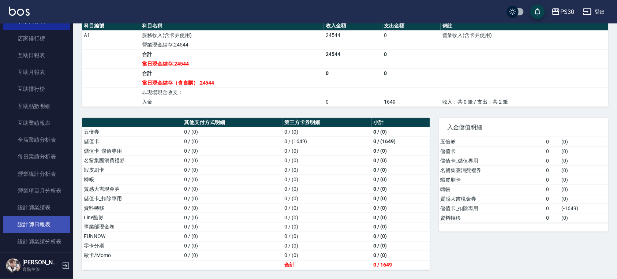
click at [47, 219] on link "設計師日報表" at bounding box center [36, 224] width 67 height 17
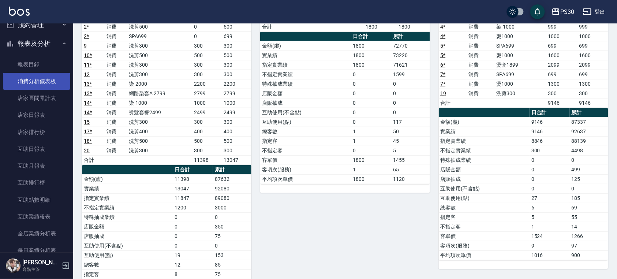
scroll to position [235, 0]
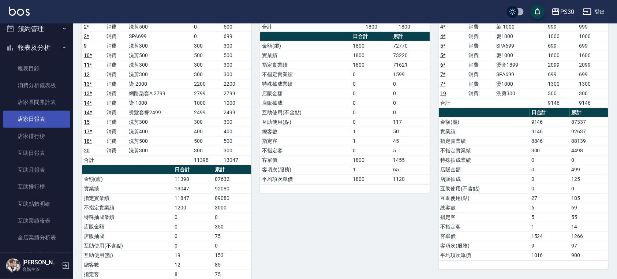
click at [33, 116] on link "店家日報表" at bounding box center [36, 119] width 67 height 17
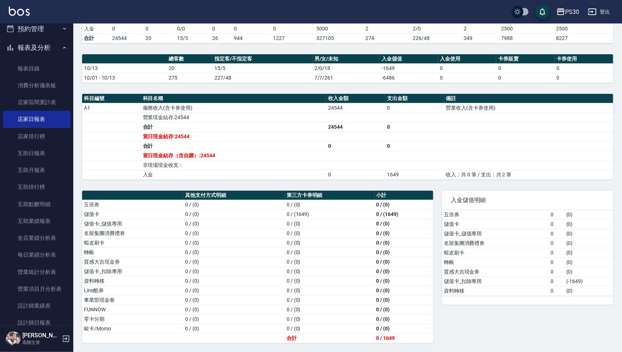
scroll to position [176, 0]
click at [37, 158] on link "互助日報表" at bounding box center [36, 153] width 67 height 17
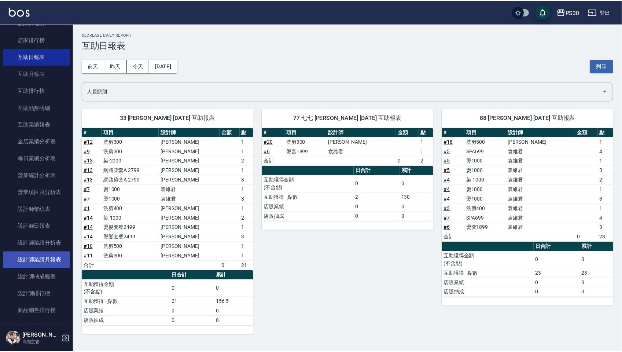
scroll to position [333, 0]
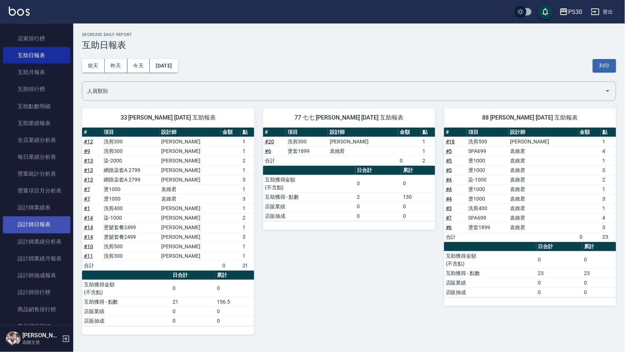
click at [48, 227] on link "設計師日報表" at bounding box center [36, 224] width 67 height 17
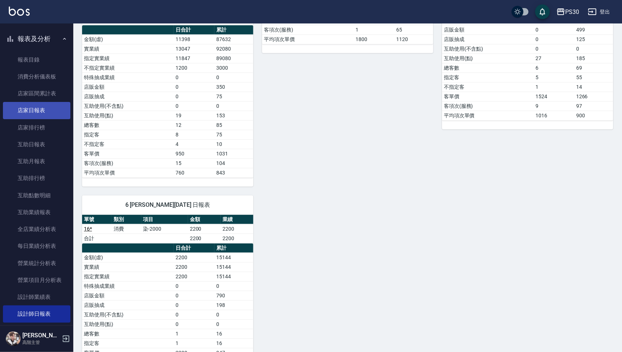
scroll to position [235, 0]
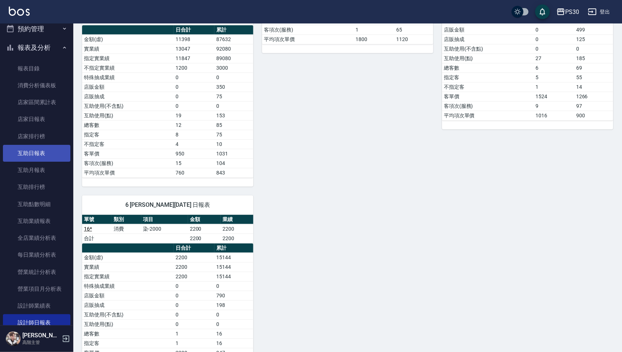
click at [40, 152] on link "互助日報表" at bounding box center [36, 153] width 67 height 17
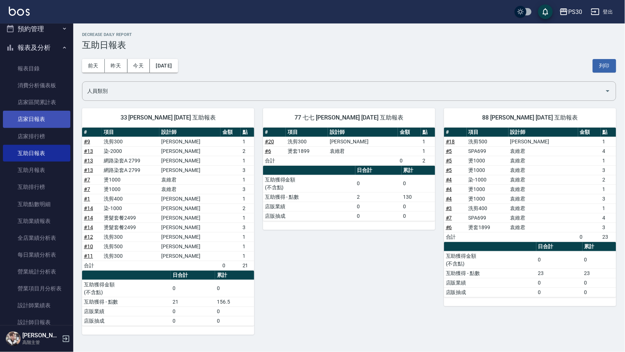
click at [28, 116] on link "店家日報表" at bounding box center [36, 119] width 67 height 17
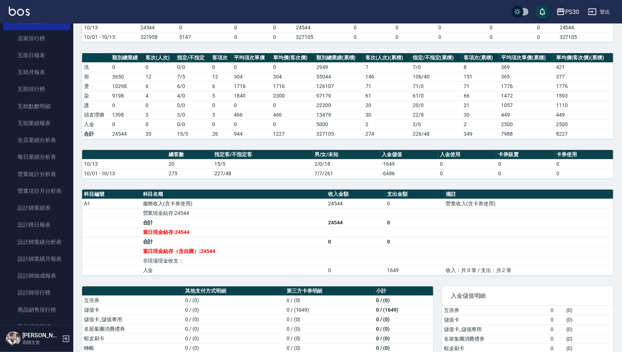
scroll to position [97, 0]
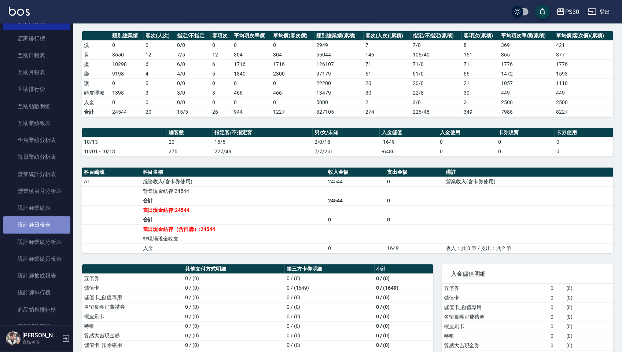
click at [40, 218] on link "設計師日報表" at bounding box center [36, 224] width 67 height 17
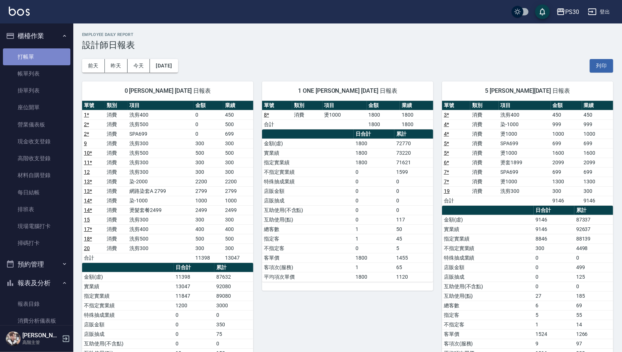
click at [46, 57] on link "打帳單" at bounding box center [36, 56] width 67 height 17
